Goal: Communication & Community: Participate in discussion

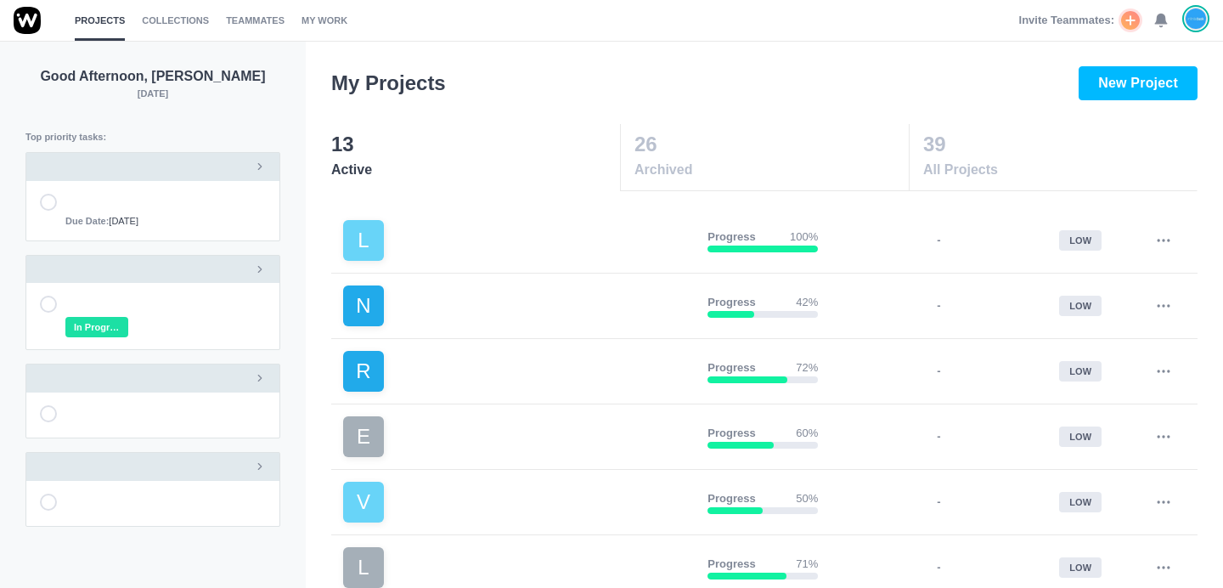
click at [1162, 22] on use at bounding box center [1161, 20] width 12 height 13
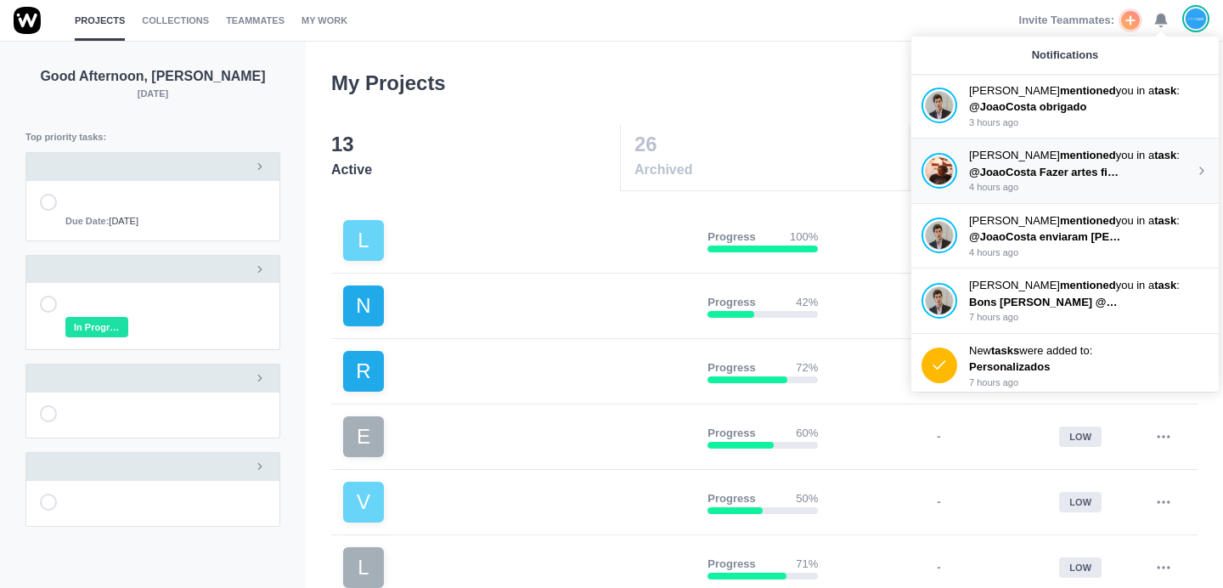
click at [1028, 138] on div "[PERSON_NAME] mentioned you in a task : @JoaoCosta Fazer artes finais V6 4 hour…" at bounding box center [1064, 170] width 307 height 65
click at [1038, 125] on p "3 hours ago" at bounding box center [1082, 122] width 226 height 14
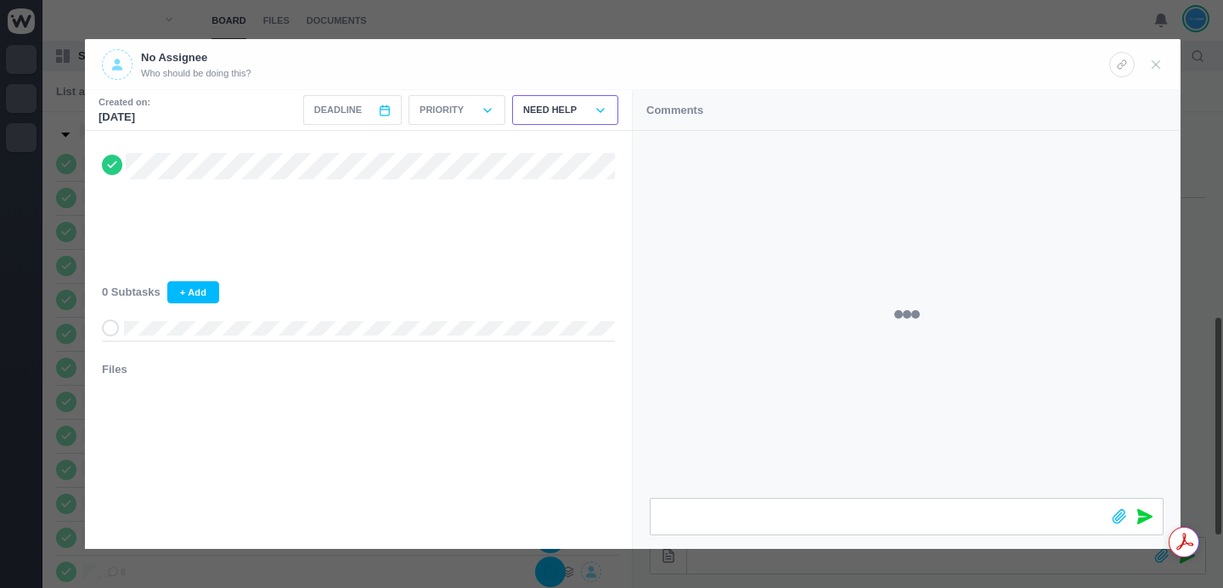
scroll to position [473, 0]
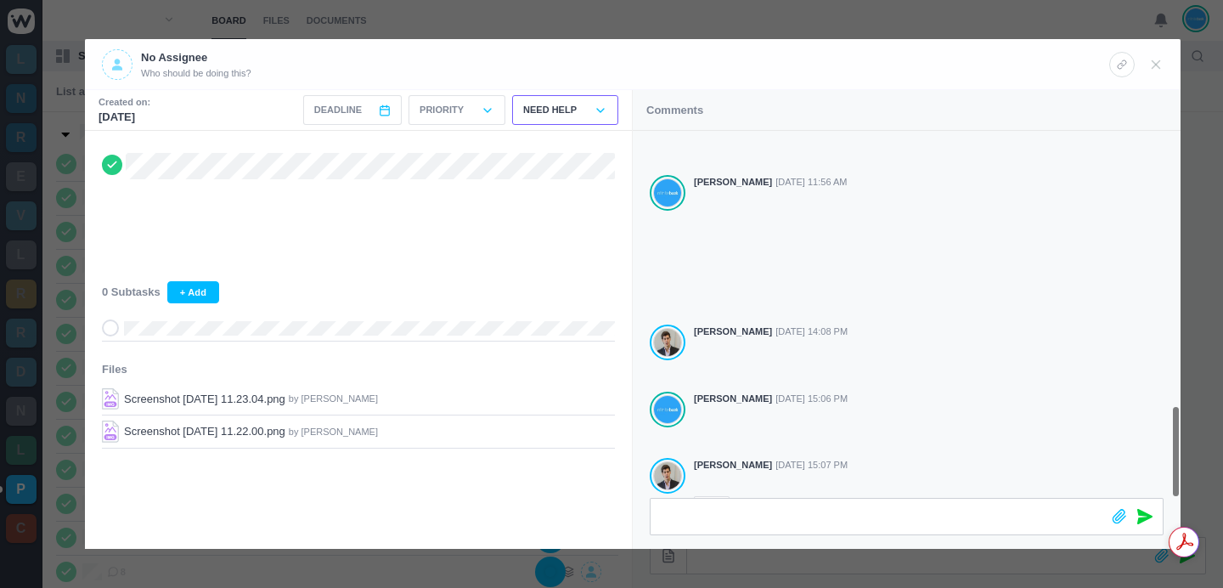
click at [296, 19] on div at bounding box center [611, 294] width 1223 height 588
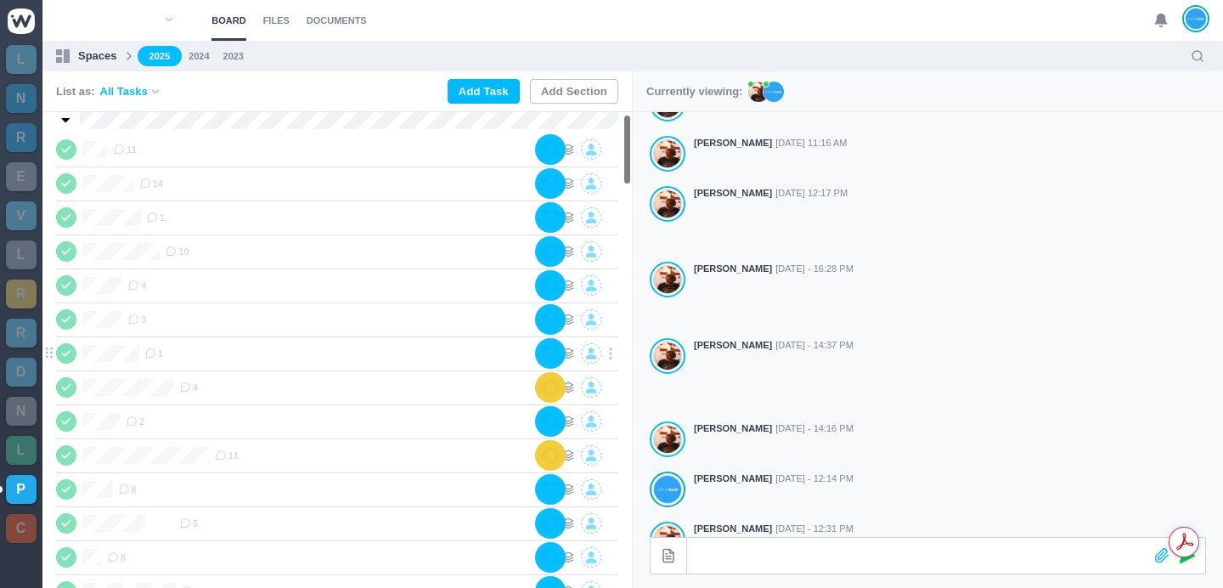
scroll to position [35, 0]
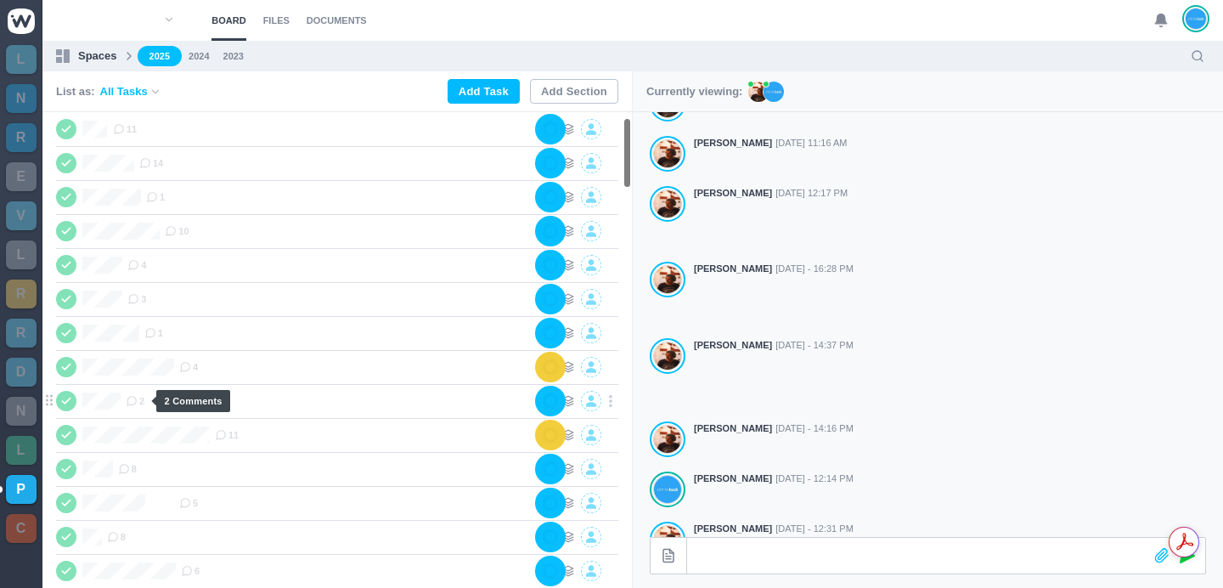
click at [137, 400] on icon at bounding box center [132, 401] width 12 height 12
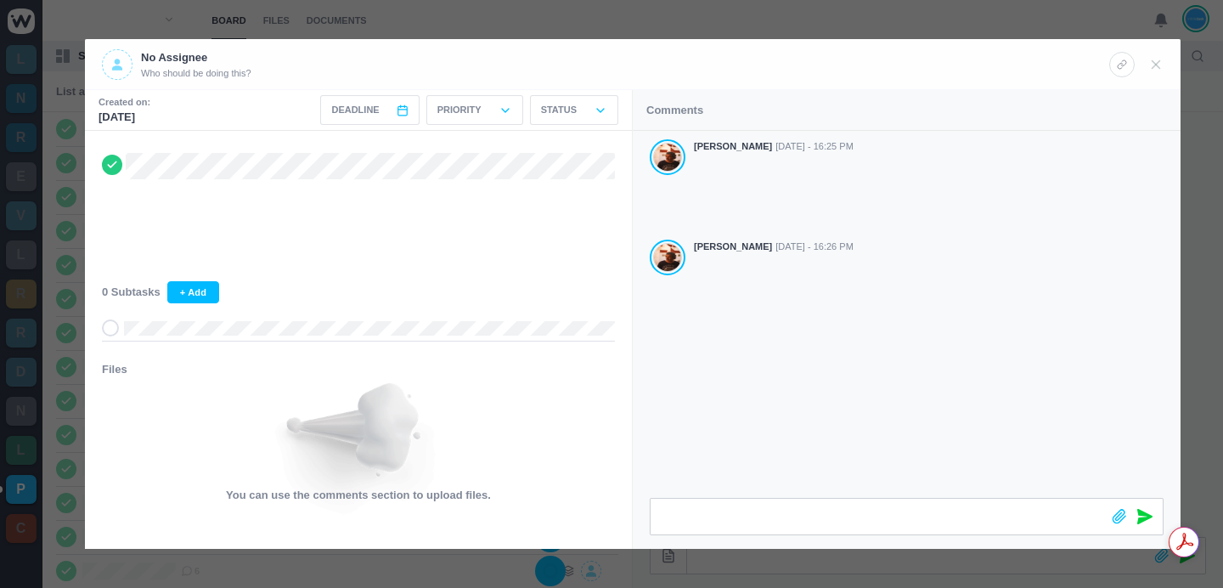
click at [445, 20] on div at bounding box center [611, 294] width 1223 height 588
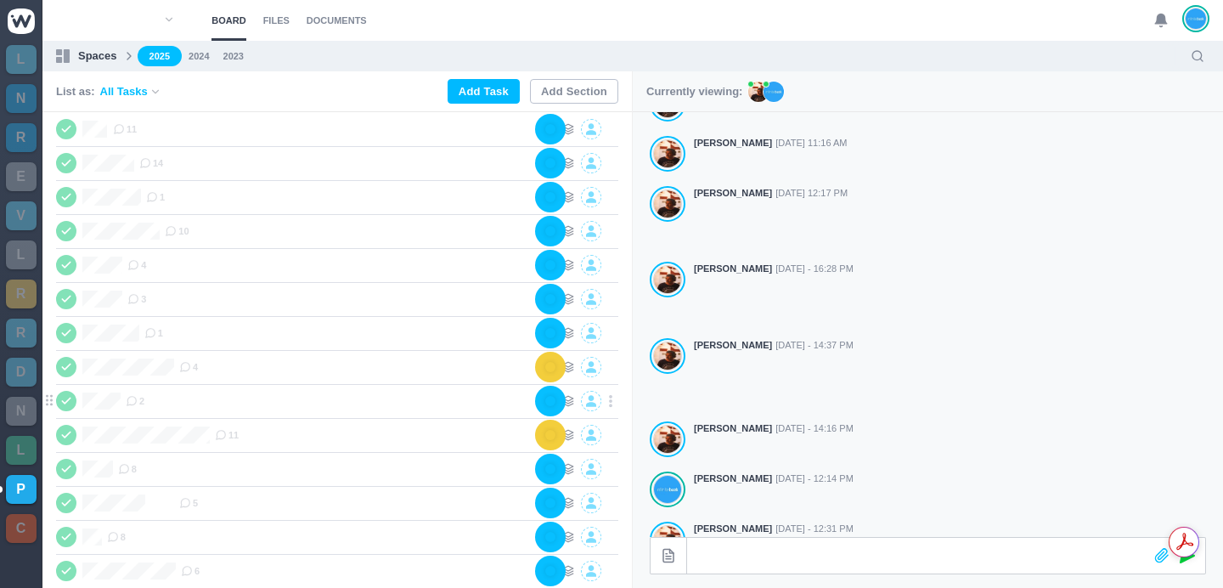
click at [134, 400] on icon at bounding box center [132, 401] width 12 height 12
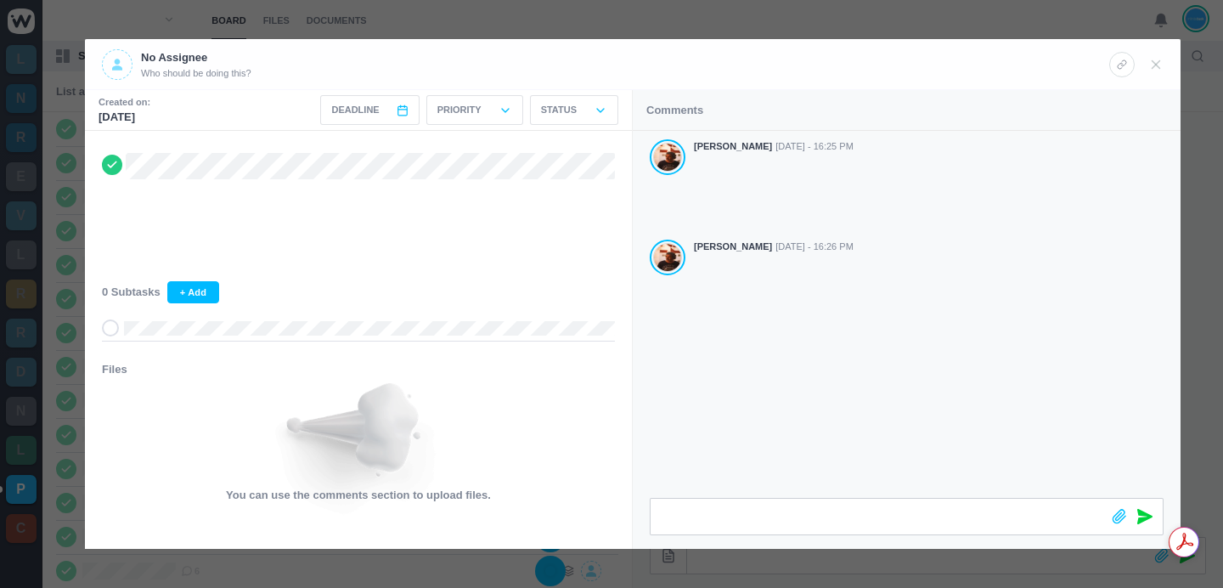
click at [846, 308] on div "[PERSON_NAME] [DATE] - 16:25 PM [PERSON_NAME] [DATE] - 16:26 PM" at bounding box center [907, 314] width 548 height 367
click at [880, 10] on div at bounding box center [611, 294] width 1223 height 588
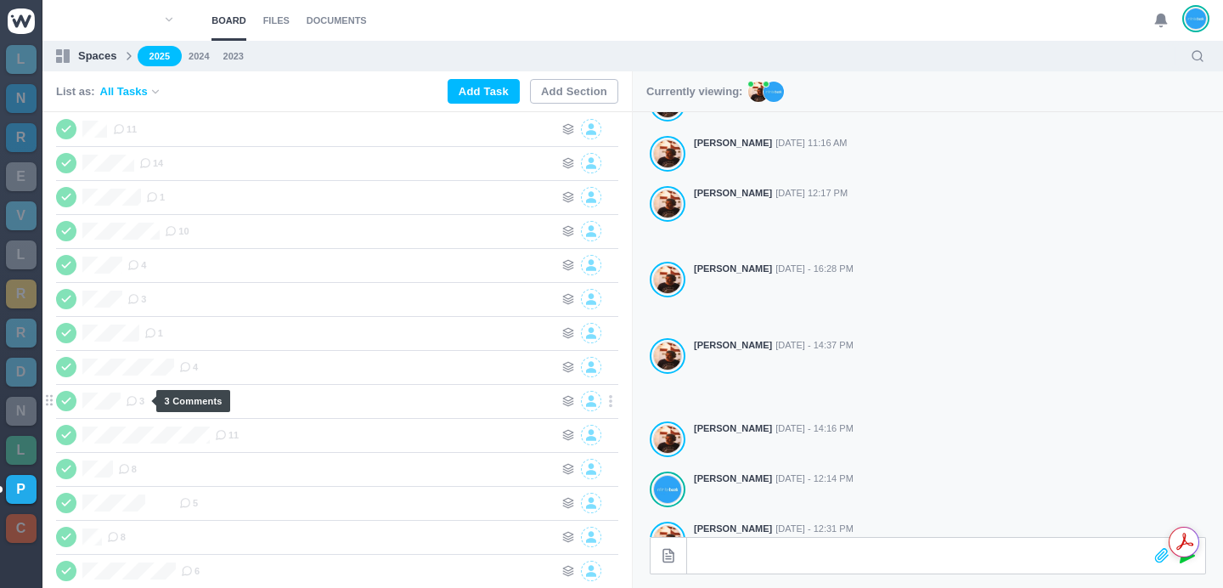
click at [137, 397] on use at bounding box center [131, 401] width 9 height 9
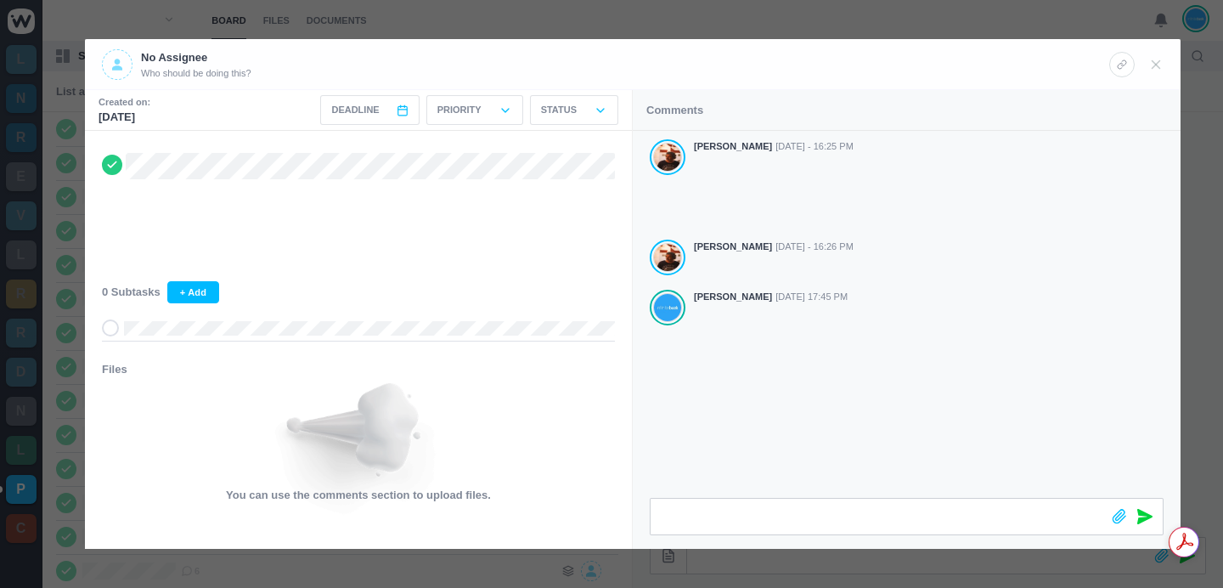
click at [723, 20] on div at bounding box center [611, 294] width 1223 height 588
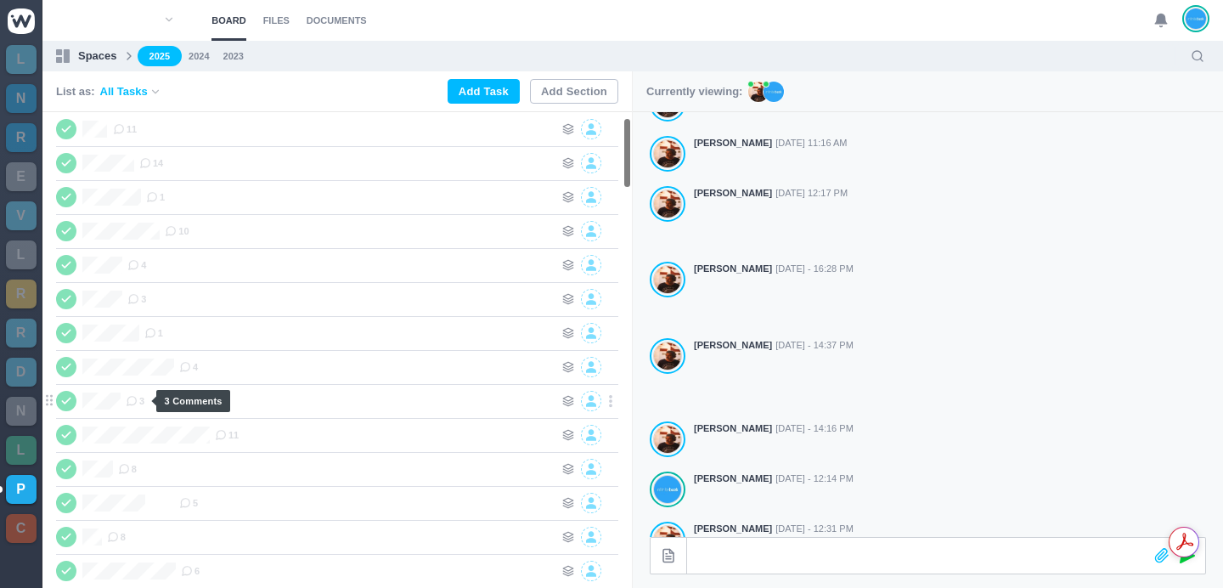
click at [139, 398] on span "3" at bounding box center [135, 401] width 19 height 14
